Goal: Find specific page/section: Find specific page/section

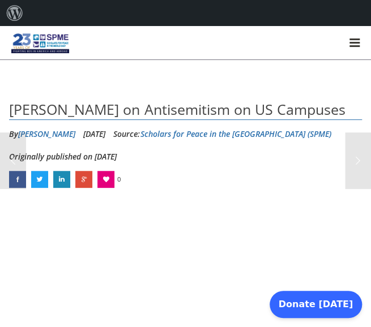
click at [52, 39] on img at bounding box center [40, 43] width 58 height 25
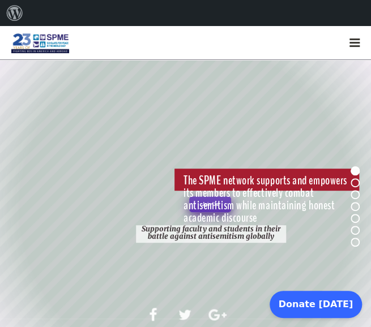
click at [357, 40] on div at bounding box center [354, 44] width 10 height 10
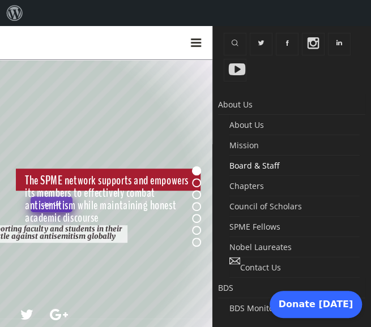
click at [266, 163] on span "Board & Staff" at bounding box center [254, 165] width 50 height 11
